Goal: Task Accomplishment & Management: Complete application form

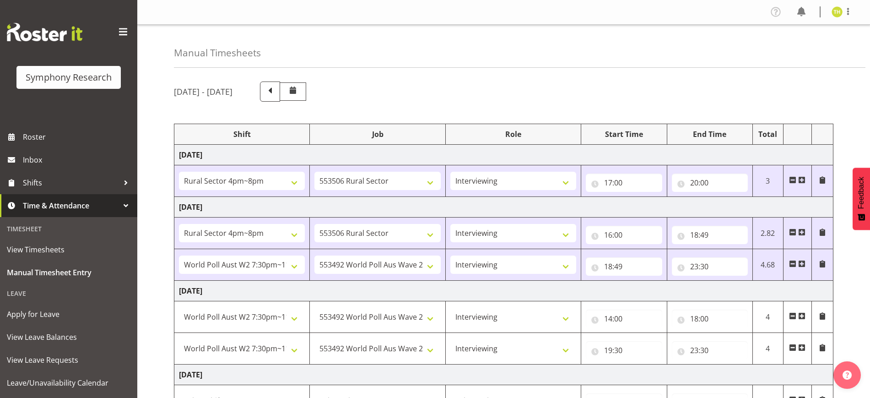
select select "81298"
select select "10587"
select select "47"
select select "81298"
select select "10587"
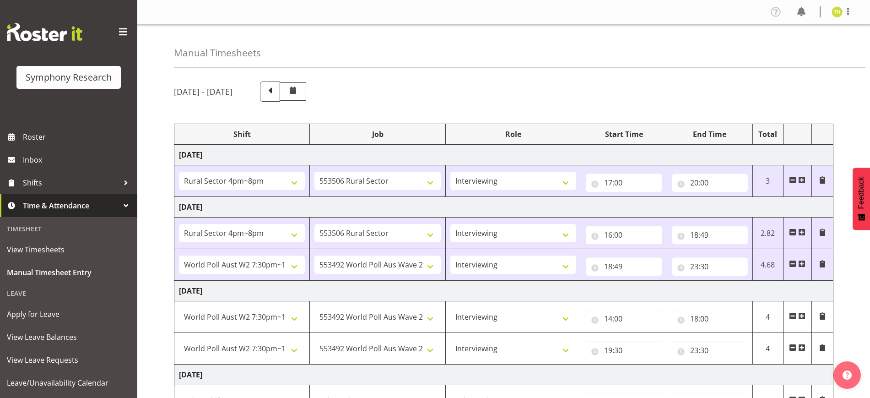
select select "47"
select select "56692"
select select "10499"
select select "47"
select select "56692"
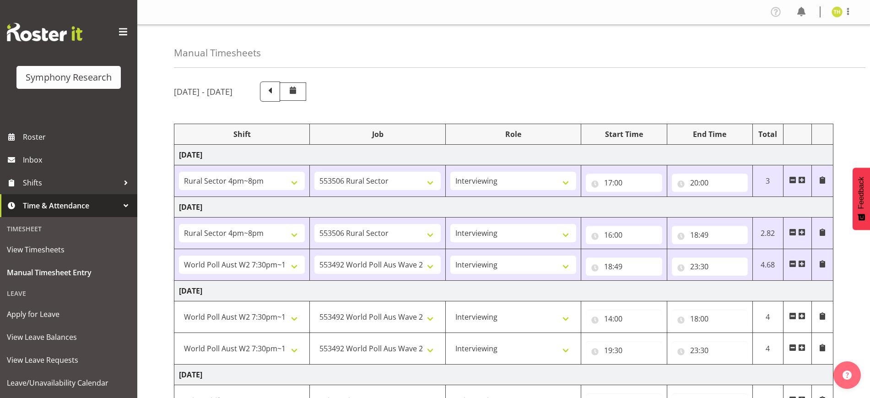
select select "10499"
select select "47"
select select "56692"
select select "10499"
select select "47"
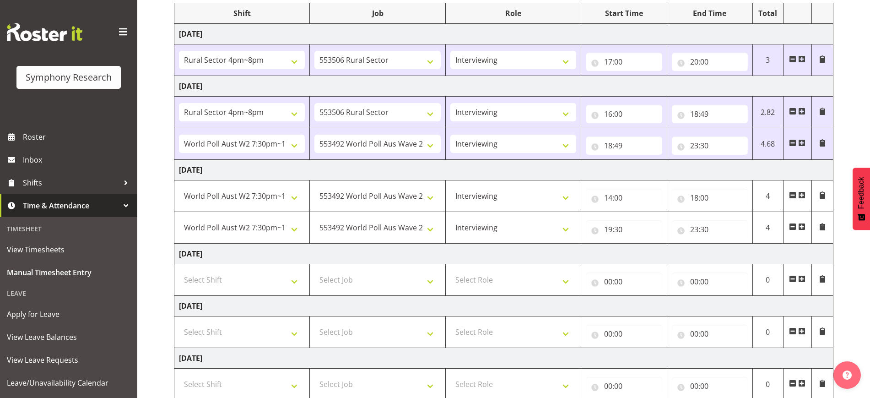
scroll to position [235, 0]
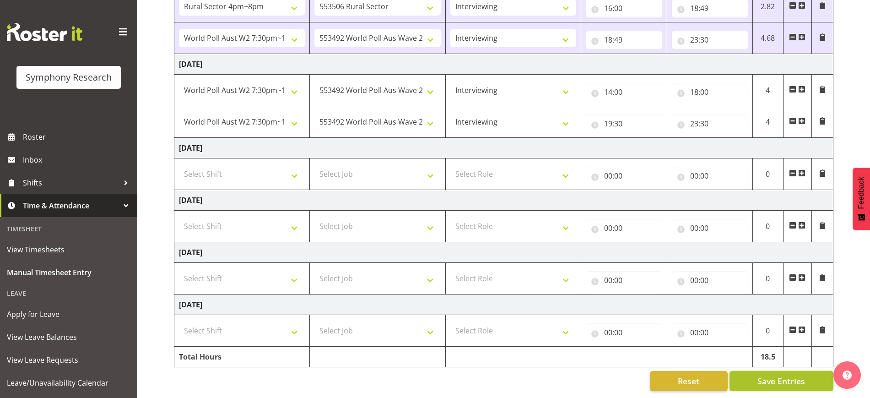
click at [787, 375] on span "Save Entries" at bounding box center [782, 381] width 48 height 12
